Goal: Task Accomplishment & Management: Complete application form

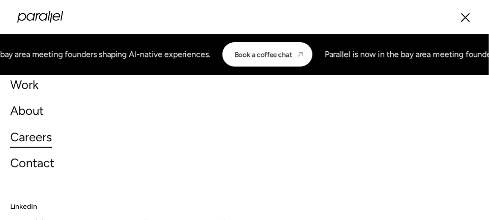
click at [38, 138] on link "Careers" at bounding box center [31, 137] width 42 height 22
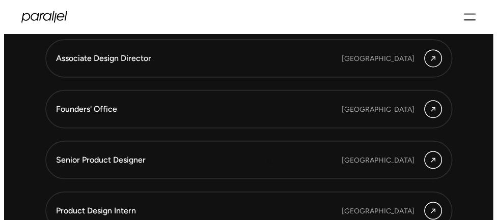
scroll to position [2352, 0]
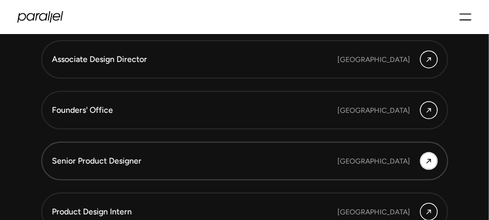
click at [184, 170] on link "Senior Product Designer [GEOGRAPHIC_DATA]" at bounding box center [244, 161] width 407 height 39
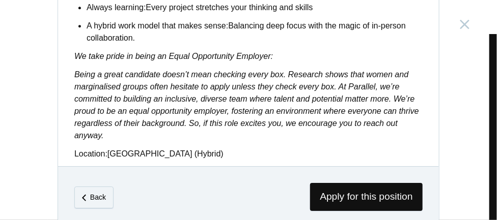
scroll to position [1005, 0]
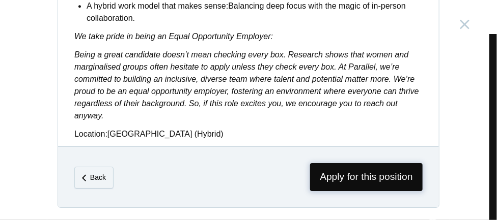
click at [325, 171] on span "Apply for this position" at bounding box center [366, 177] width 113 height 28
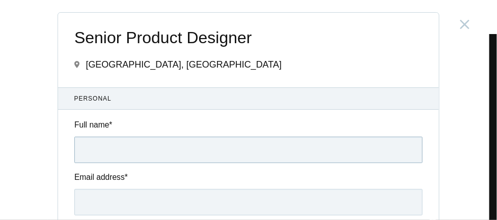
click at [197, 150] on input "Full name *" at bounding box center [248, 150] width 348 height 26
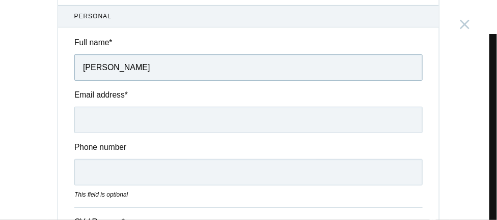
scroll to position [83, 0]
type input "[PERSON_NAME]"
click at [168, 110] on input "Email address *" at bounding box center [248, 119] width 348 height 26
type input "[EMAIL_ADDRESS][DOMAIN_NAME]"
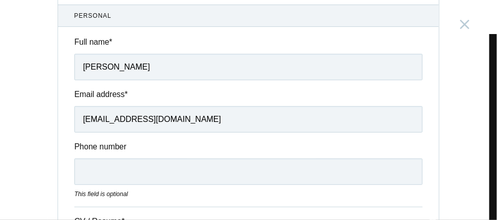
click at [119, 185] on div "Phone number This field is optional" at bounding box center [248, 170] width 381 height 58
click at [126, 170] on input "Phone number" at bounding box center [248, 172] width 348 height 26
type input "[PHONE_NUMBER]"
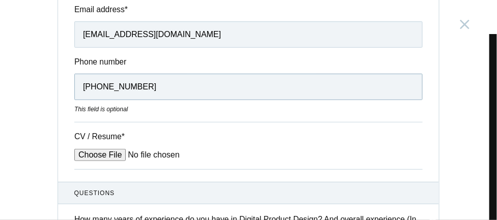
scroll to position [186, 0]
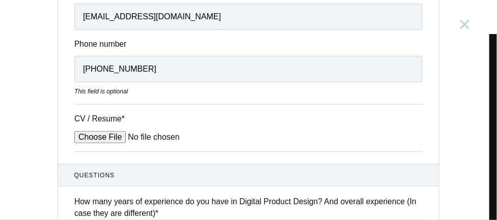
click at [105, 136] on input "CV / Resume *" at bounding box center [151, 137] width 154 height 12
type input "C:\fakepath\[PERSON_NAME] Resume-2025 .pdf"
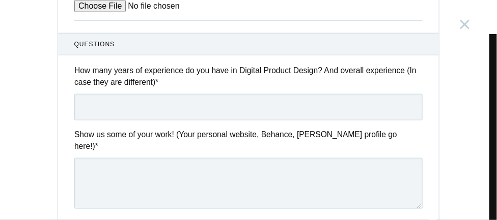
scroll to position [321, 0]
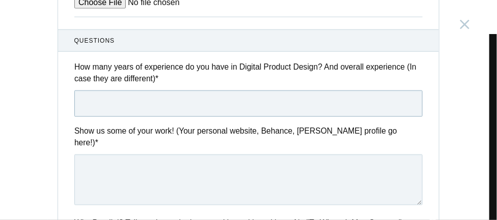
click at [171, 106] on input "text" at bounding box center [248, 104] width 348 height 26
type input "3.6"
click at [154, 155] on textarea at bounding box center [248, 180] width 348 height 51
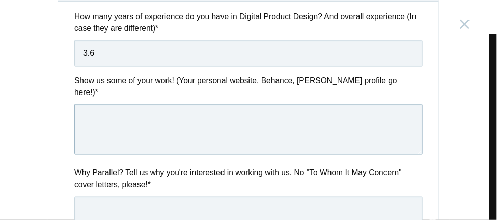
scroll to position [372, 0]
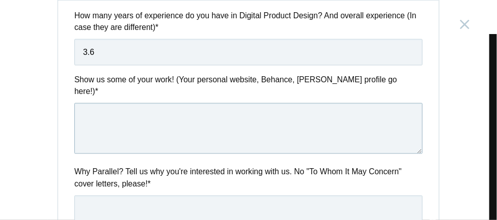
paste textarea "[URL][DOMAIN_NAME]"
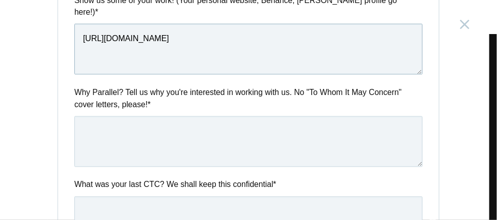
scroll to position [455, 0]
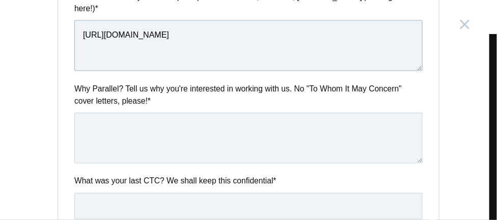
type textarea "[URL][DOMAIN_NAME]"
click at [159, 113] on textarea at bounding box center [248, 138] width 348 height 51
click at [140, 193] on input "text" at bounding box center [248, 206] width 348 height 26
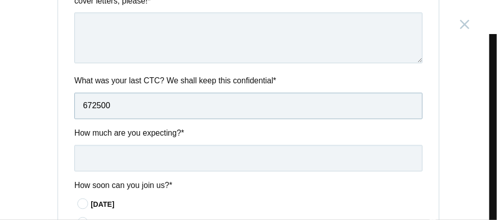
scroll to position [558, 0]
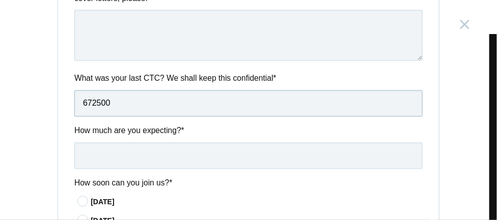
type input "672500"
click at [135, 143] on input "text" at bounding box center [248, 156] width 348 height 26
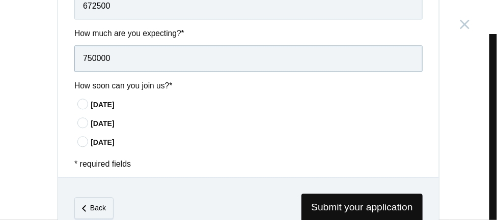
scroll to position [673, 0]
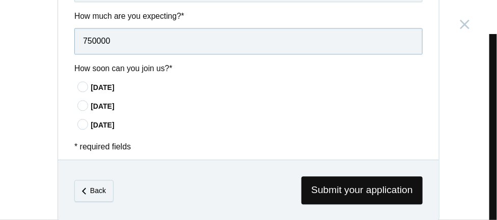
type input "750000"
click at [79, 84] on icon at bounding box center [83, 87] width 19 height 7
click at [0, 0] on input"] "[DATE]" at bounding box center [0, 0] width 0 height 0
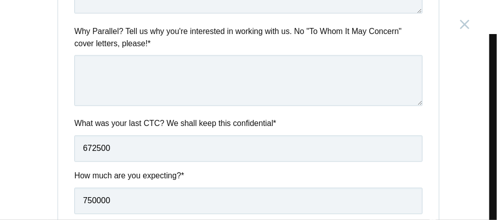
scroll to position [463, 0]
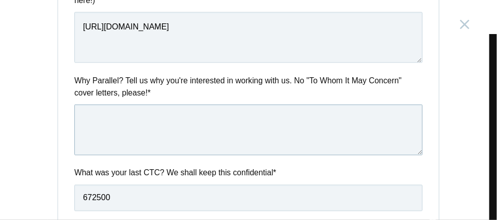
click at [200, 108] on textarea at bounding box center [248, 130] width 348 height 51
paste textarea "I'm [PERSON_NAME] , a passionate UX Designer with 3+ years of experience specia…"
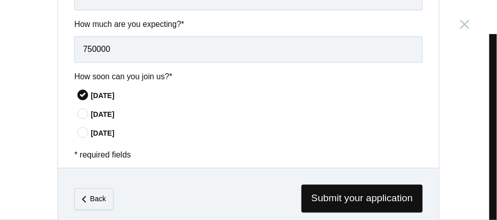
scroll to position [673, 0]
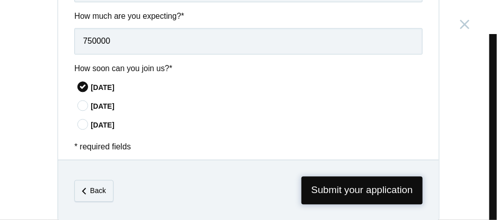
type textarea "I'm [PERSON_NAME] , a passionate UX Designer with 3+ years of experience specia…"
click at [343, 182] on span "Submit your application" at bounding box center [361, 191] width 121 height 28
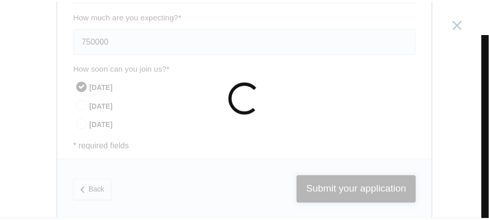
scroll to position [0, 0]
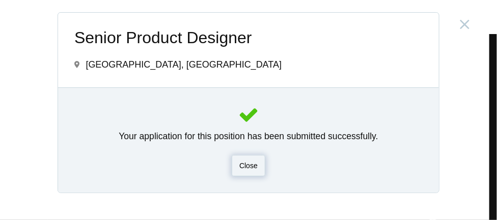
click at [250, 165] on span "Close" at bounding box center [248, 166] width 18 height 8
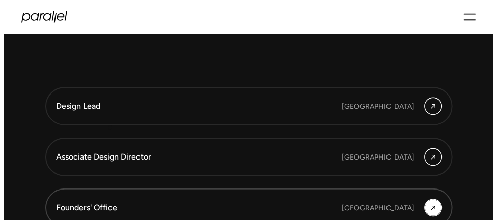
scroll to position [2230, 0]
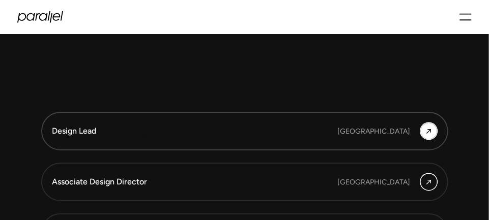
click at [145, 137] on div "Design Lead" at bounding box center [174, 131] width 244 height 11
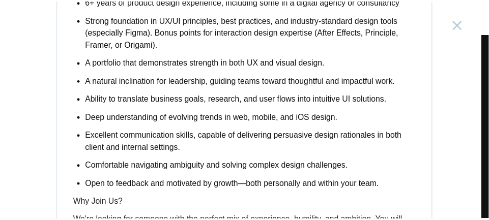
scroll to position [1368, 0]
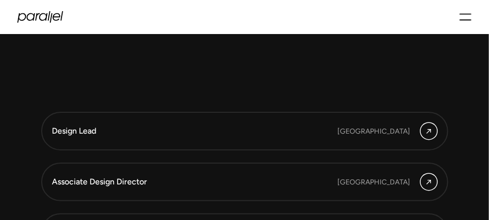
scroll to position [2352, 0]
